Goal: Use online tool/utility

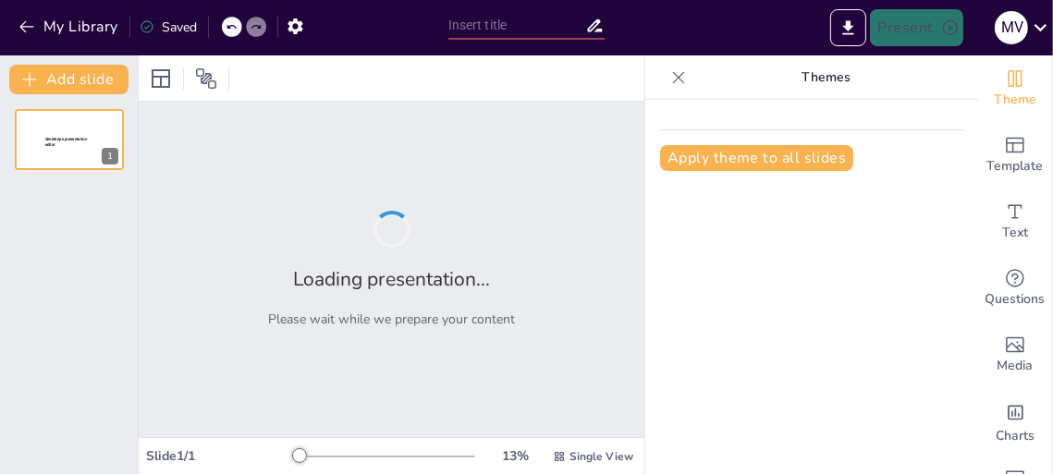
type input "La Administración a Través de las Eras: Un Estudio de Su Evolución Histórica"
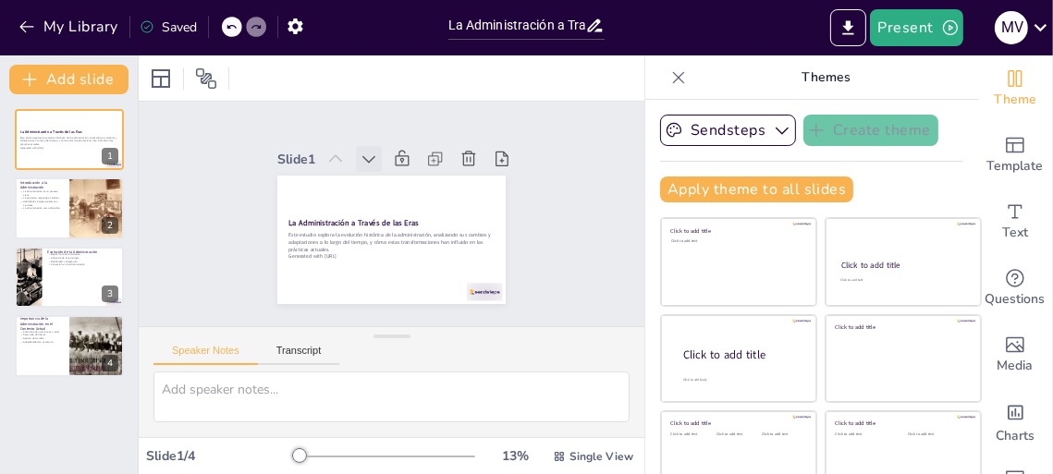
click at [374, 152] on icon at bounding box center [381, 156] width 14 height 9
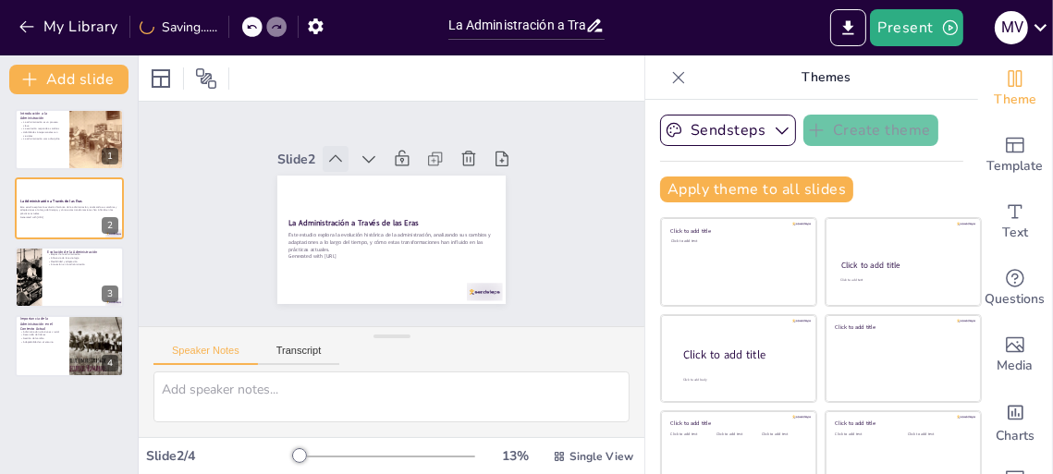
click at [331, 144] on icon at bounding box center [341, 153] width 20 height 20
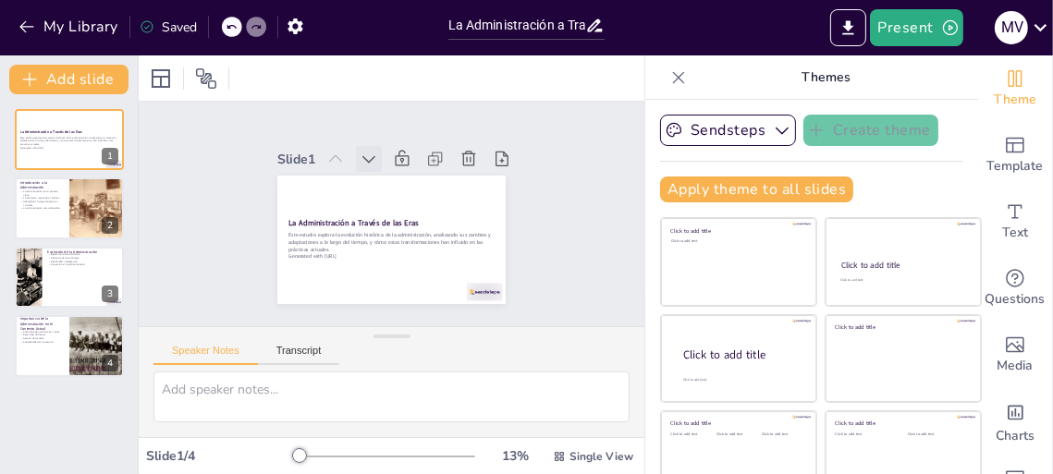
click at [415, 154] on icon at bounding box center [427, 166] width 25 height 25
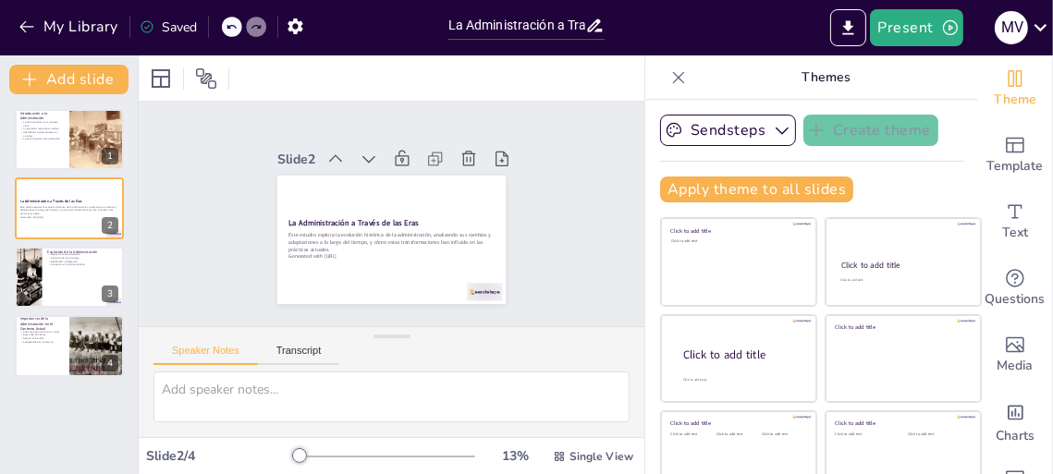
click at [364, 153] on icon at bounding box center [374, 157] width 20 height 20
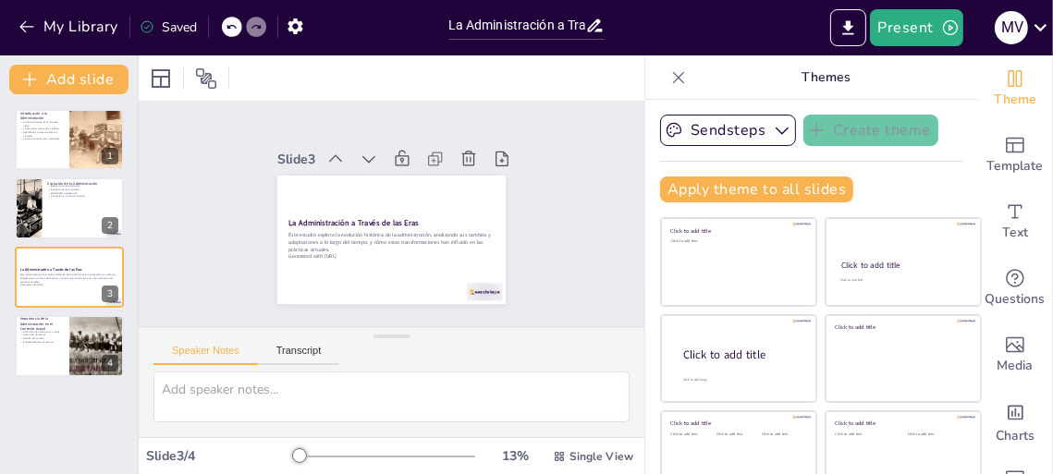
click at [364, 153] on icon at bounding box center [374, 157] width 20 height 20
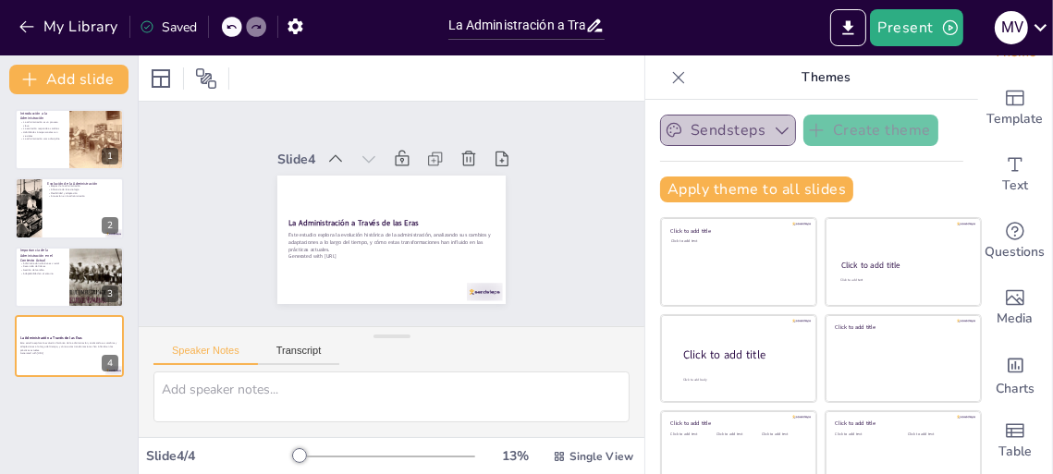
click at [726, 123] on button "Sendsteps" at bounding box center [728, 130] width 136 height 31
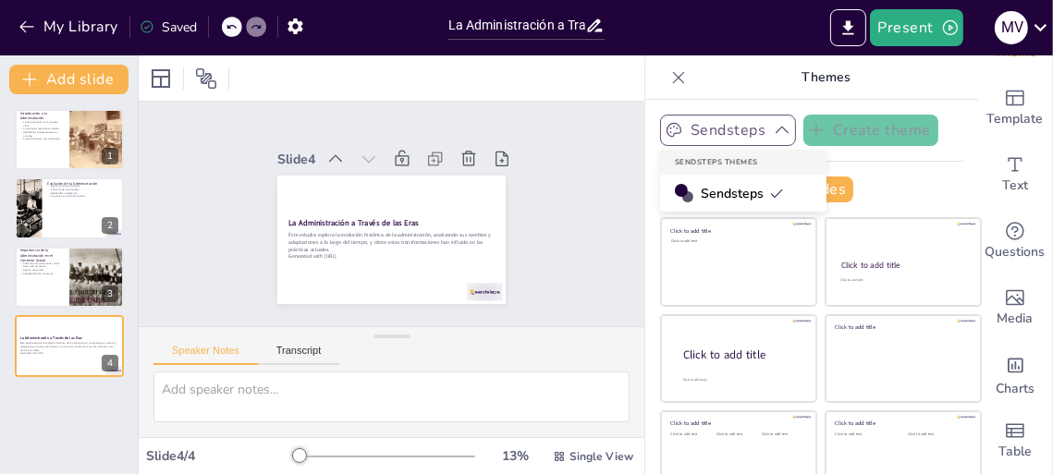
click at [726, 123] on button "Sendsteps" at bounding box center [728, 130] width 136 height 31
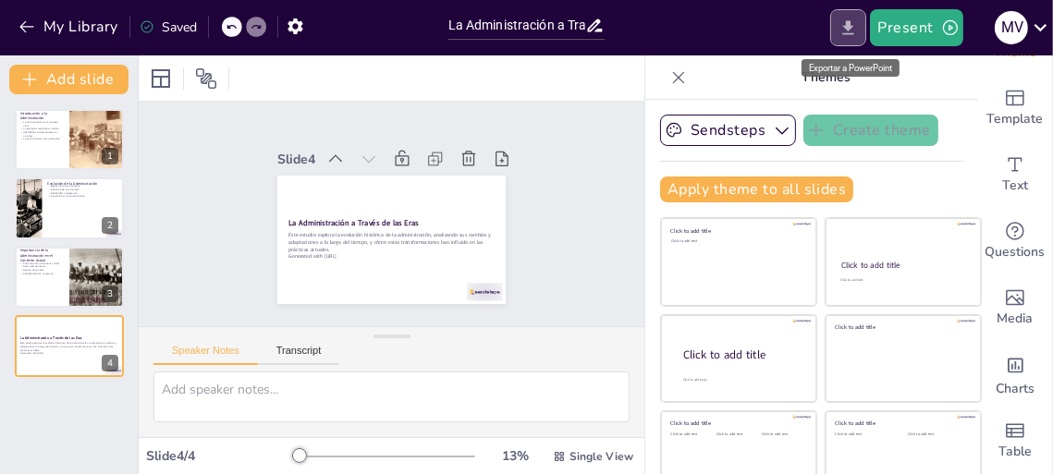
click at [857, 31] on icon "Export to PowerPoint" at bounding box center [848, 27] width 19 height 19
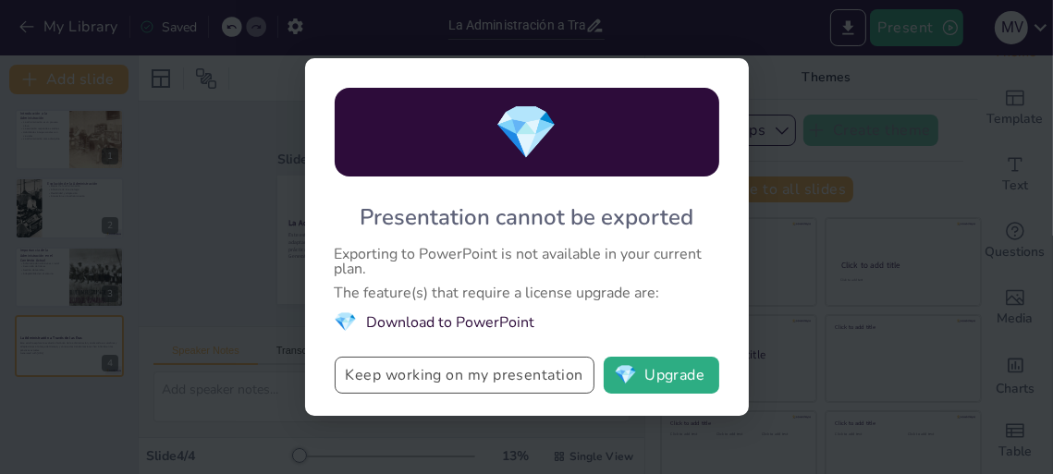
click at [448, 379] on button "Keep working on my presentation" at bounding box center [465, 375] width 260 height 37
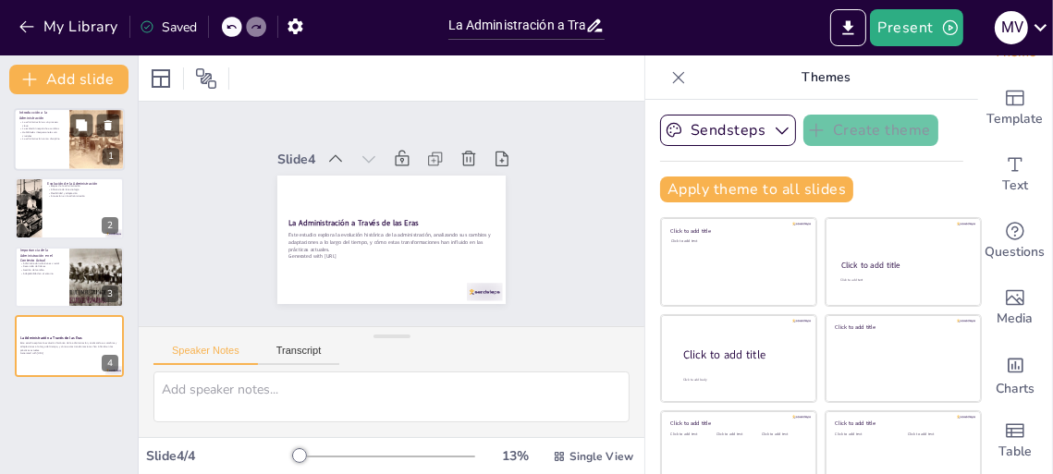
click at [68, 155] on div at bounding box center [69, 139] width 111 height 63
type textarea "La administración se define como un proceso clave que involucra la planificació…"
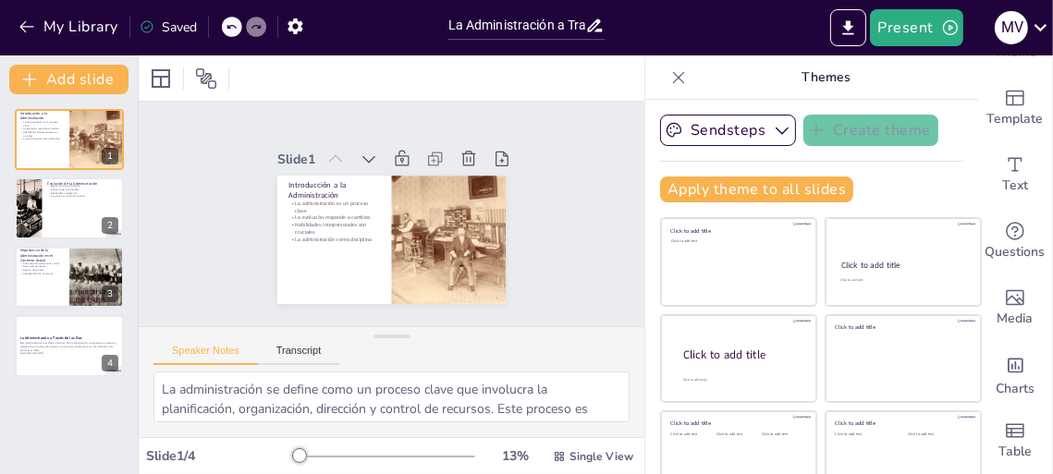
scroll to position [120, 0]
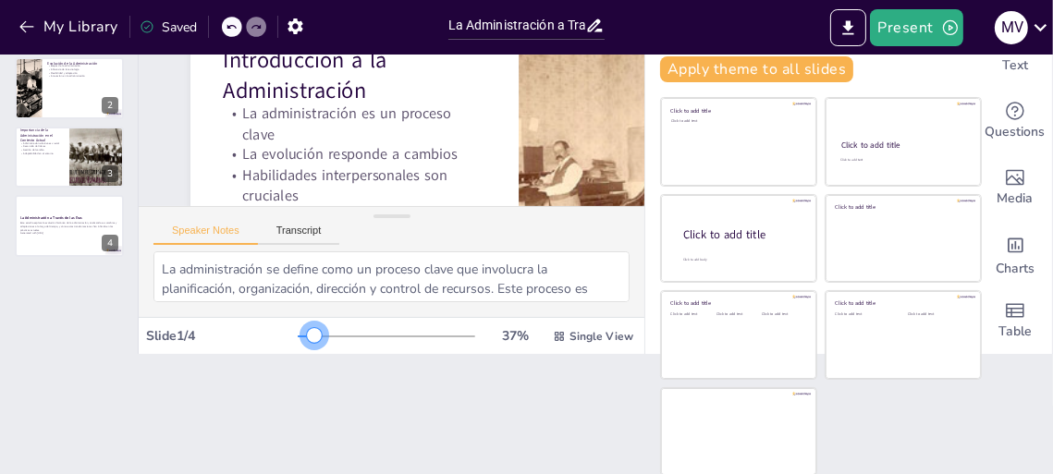
click at [298, 331] on div at bounding box center [387, 336] width 178 height 15
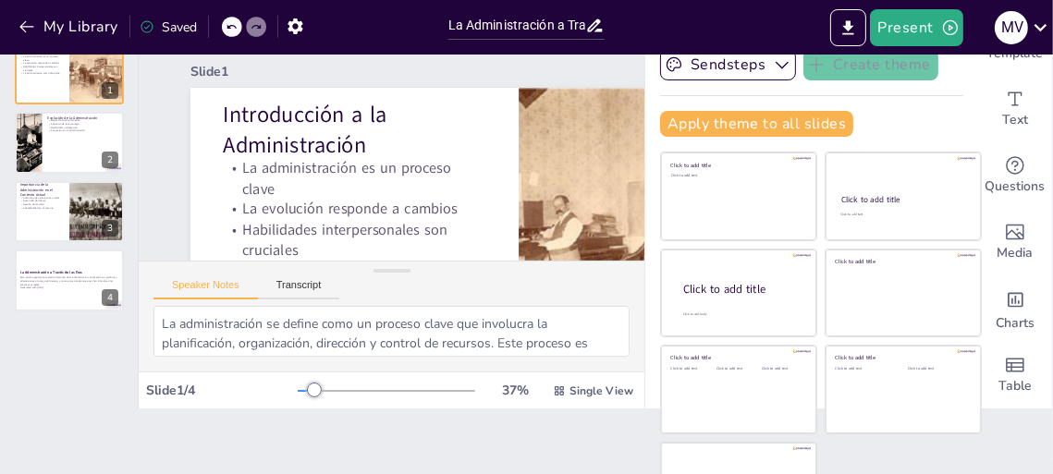
scroll to position [64, 0]
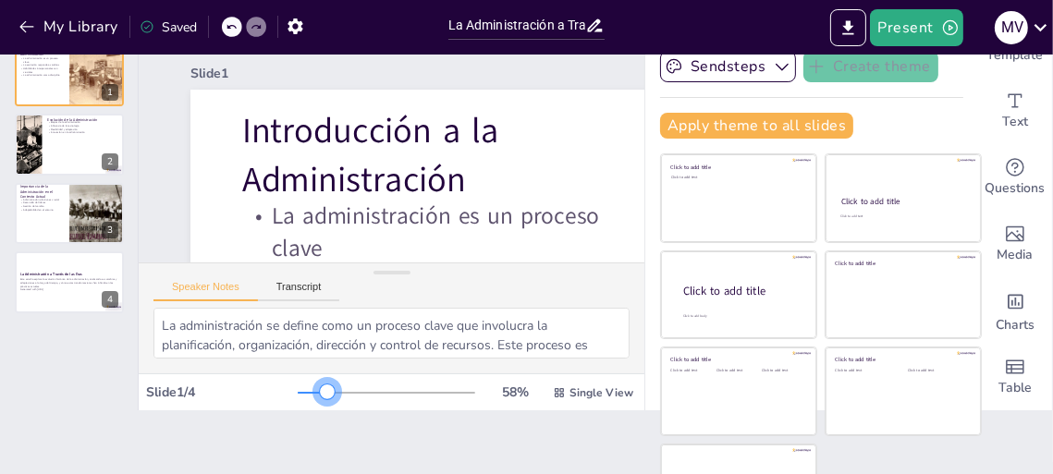
click at [301, 387] on div at bounding box center [387, 393] width 178 height 15
click at [314, 387] on div at bounding box center [387, 393] width 178 height 15
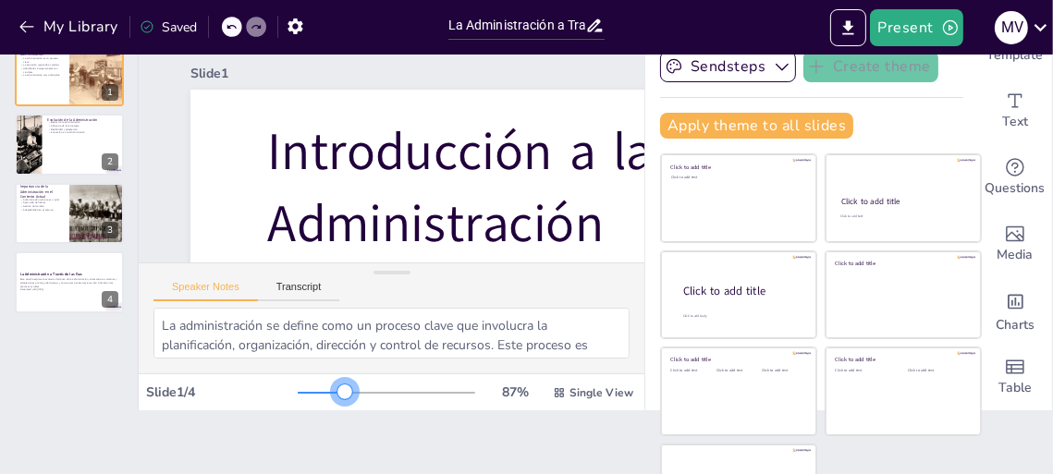
click at [337, 386] on div at bounding box center [344, 392] width 15 height 15
